Goal: Information Seeking & Learning: Learn about a topic

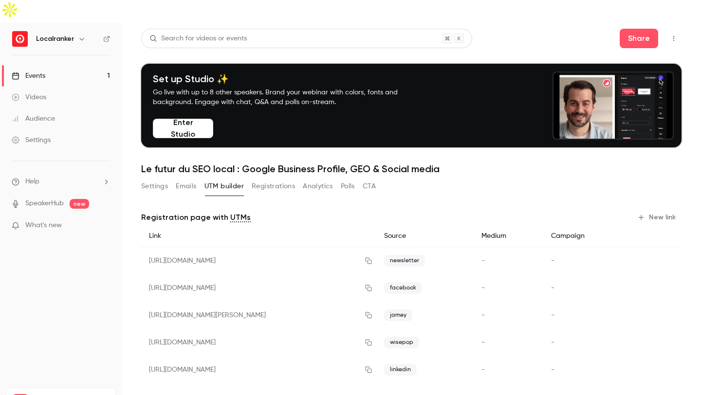
click at [41, 65] on link "Events 1" at bounding box center [61, 75] width 122 height 21
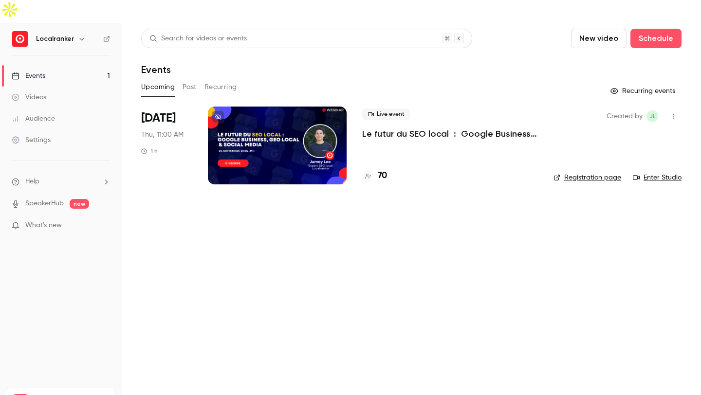
click at [382, 169] on h4 "70" at bounding box center [382, 175] width 9 height 13
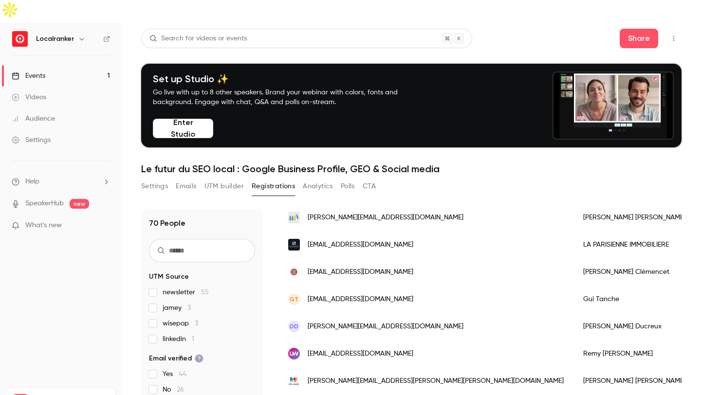
scroll to position [34, 0]
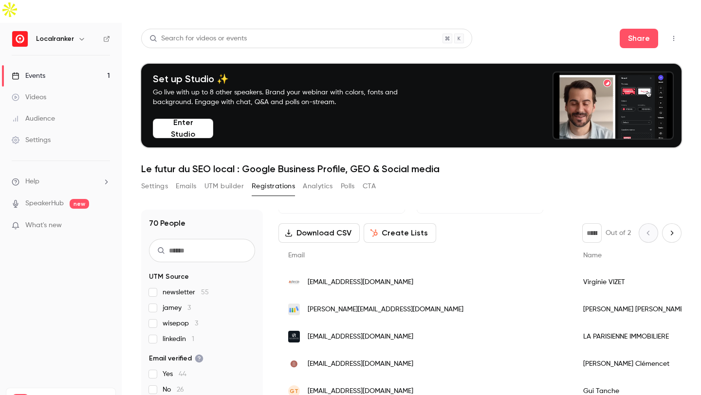
click at [187, 335] on span "linkedin 1" at bounding box center [179, 340] width 32 height 10
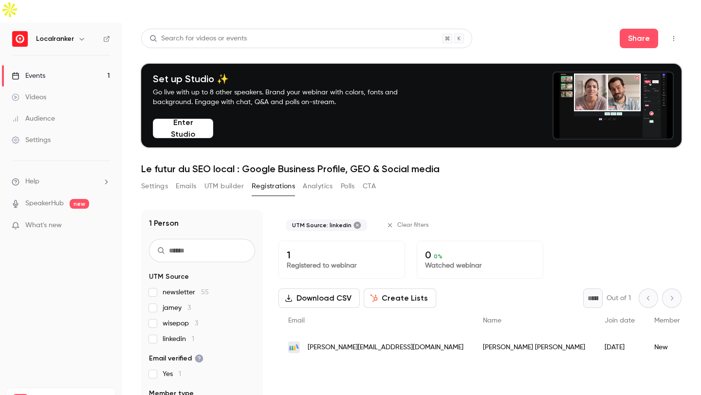
scroll to position [0, 0]
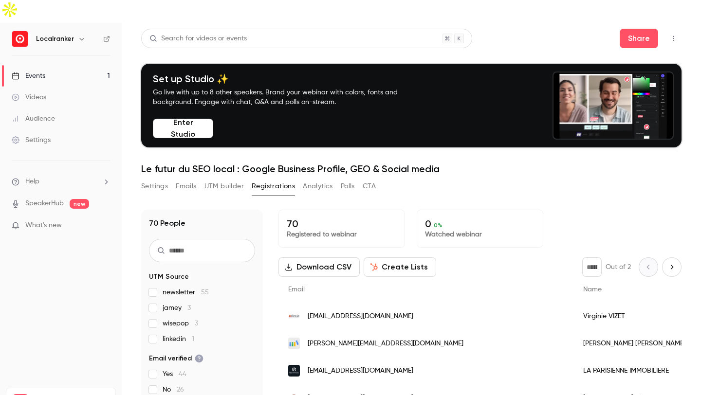
click at [91, 65] on link "Events 1" at bounding box center [61, 75] width 122 height 21
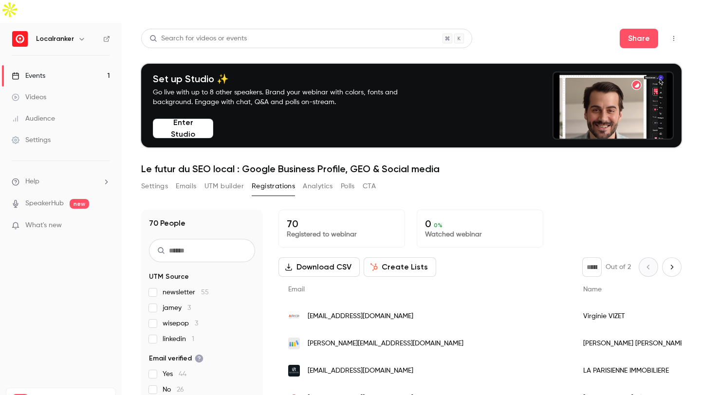
scroll to position [22, 0]
